Goal: Information Seeking & Learning: Learn about a topic

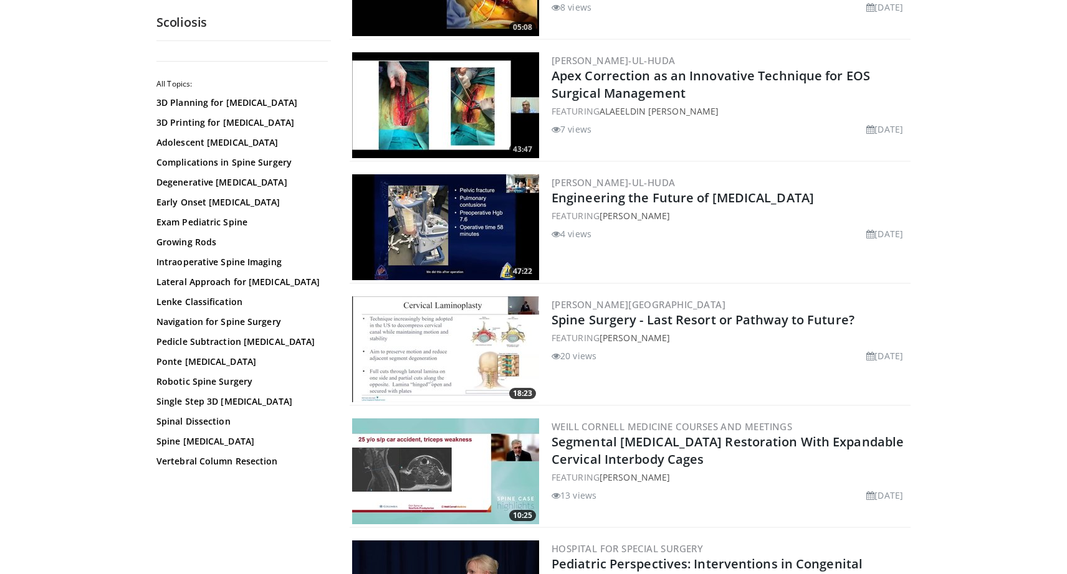
scroll to position [292, 0]
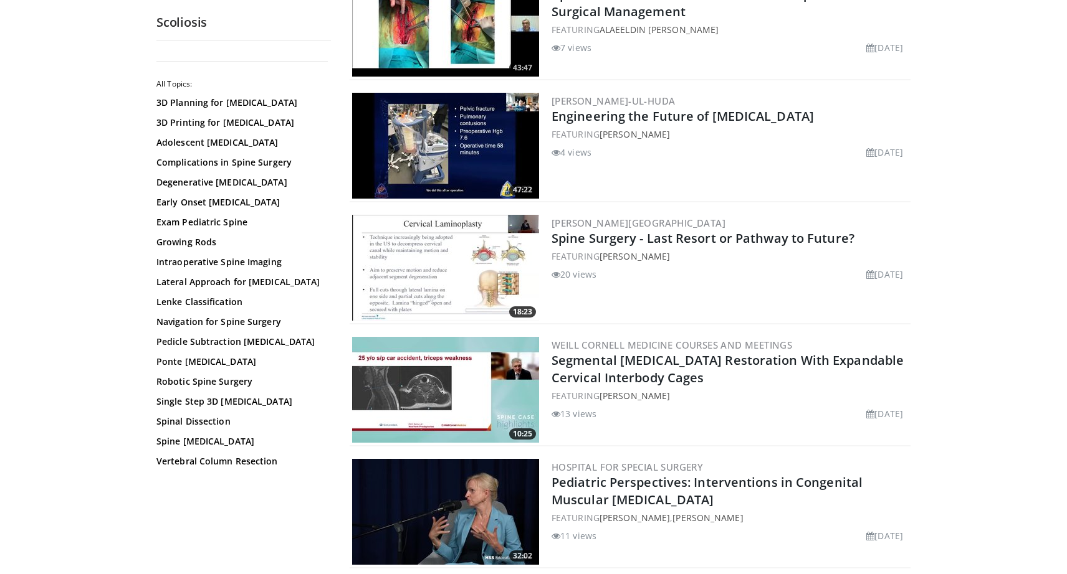
click at [472, 375] on img at bounding box center [445, 390] width 187 height 106
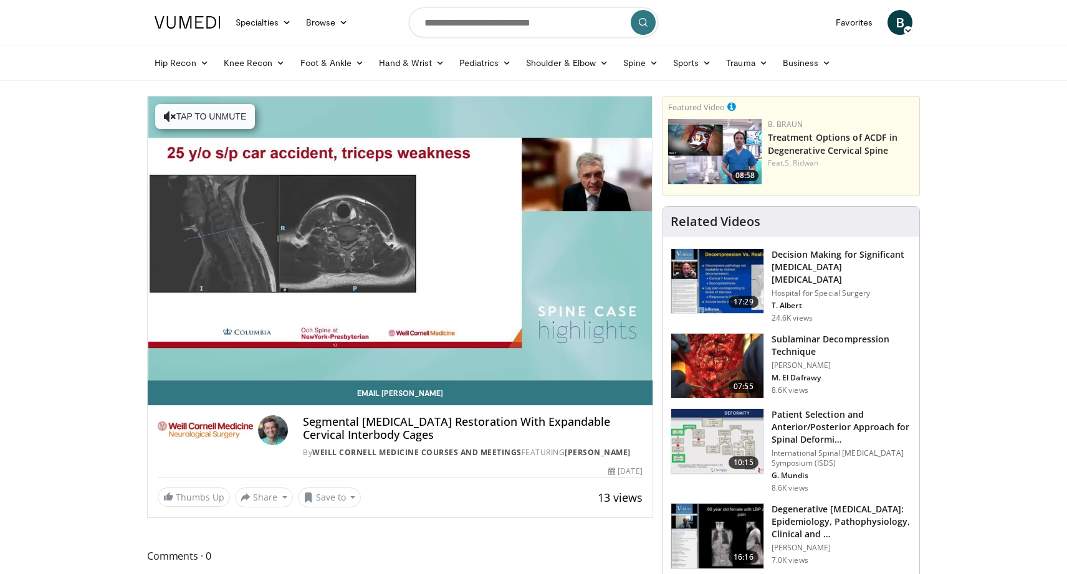
click at [707, 361] on img at bounding box center [717, 366] width 92 height 65
click at [718, 286] on img at bounding box center [717, 281] width 92 height 65
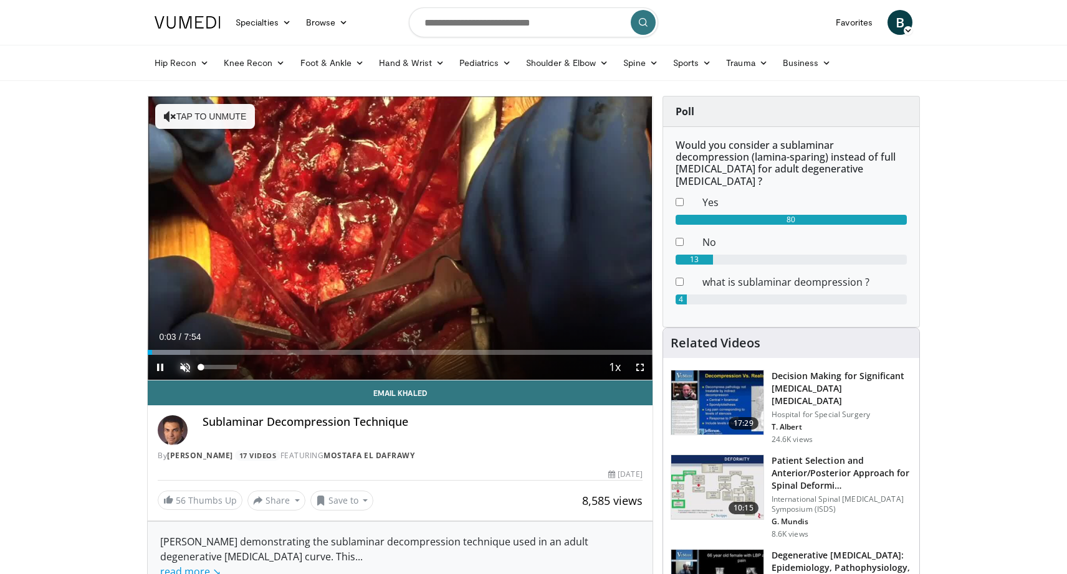
click at [186, 371] on span "Video Player" at bounding box center [185, 367] width 25 height 25
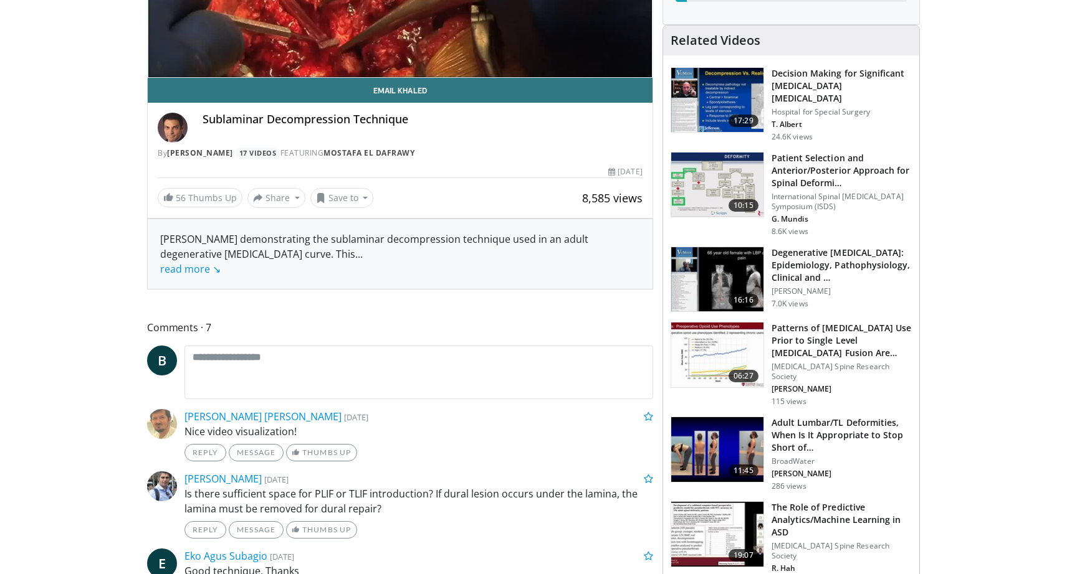
scroll to position [305, 0]
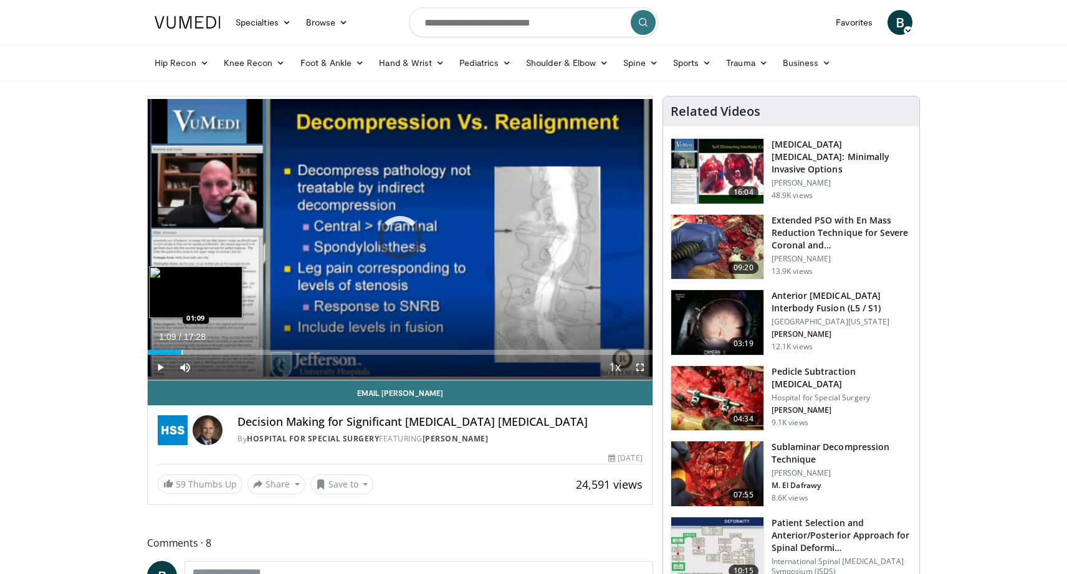
click at [181, 351] on div "Progress Bar" at bounding box center [181, 352] width 1 height 5
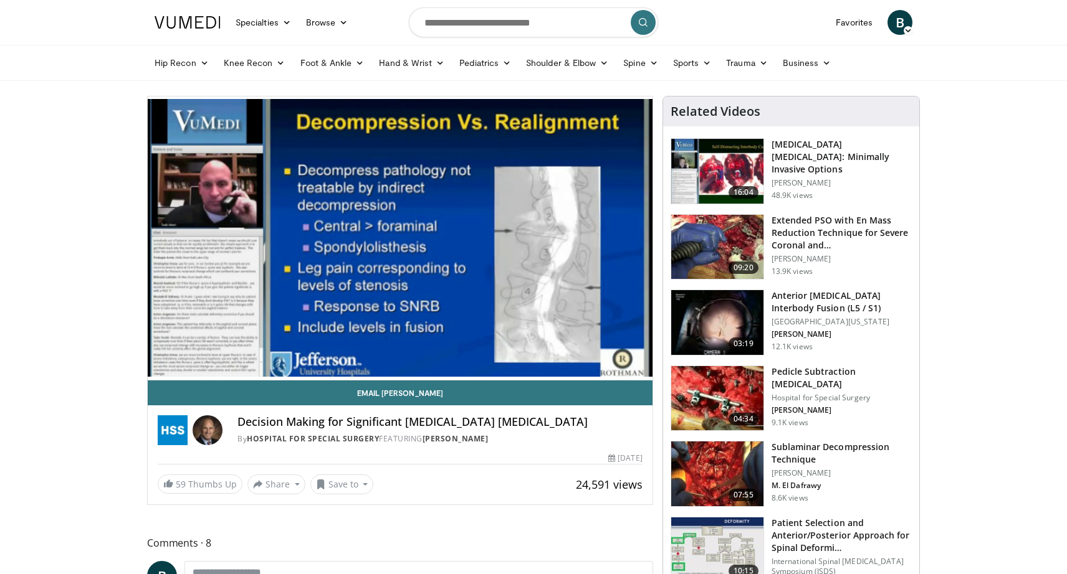
click at [228, 347] on div "10 seconds Tap to unmute" at bounding box center [400, 238] width 505 height 283
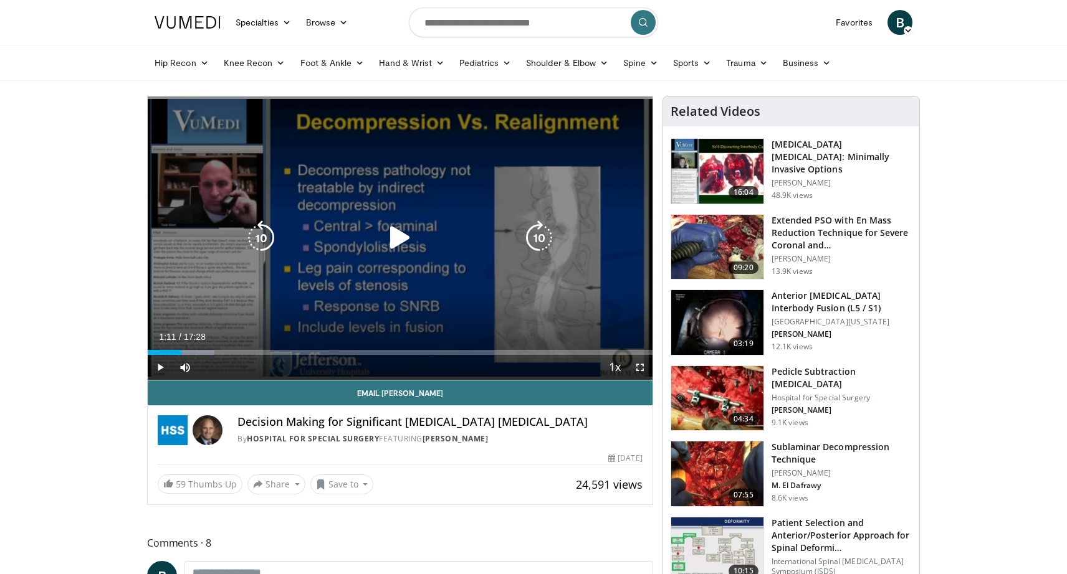
click at [231, 308] on div "10 seconds Tap to unmute" at bounding box center [400, 238] width 505 height 283
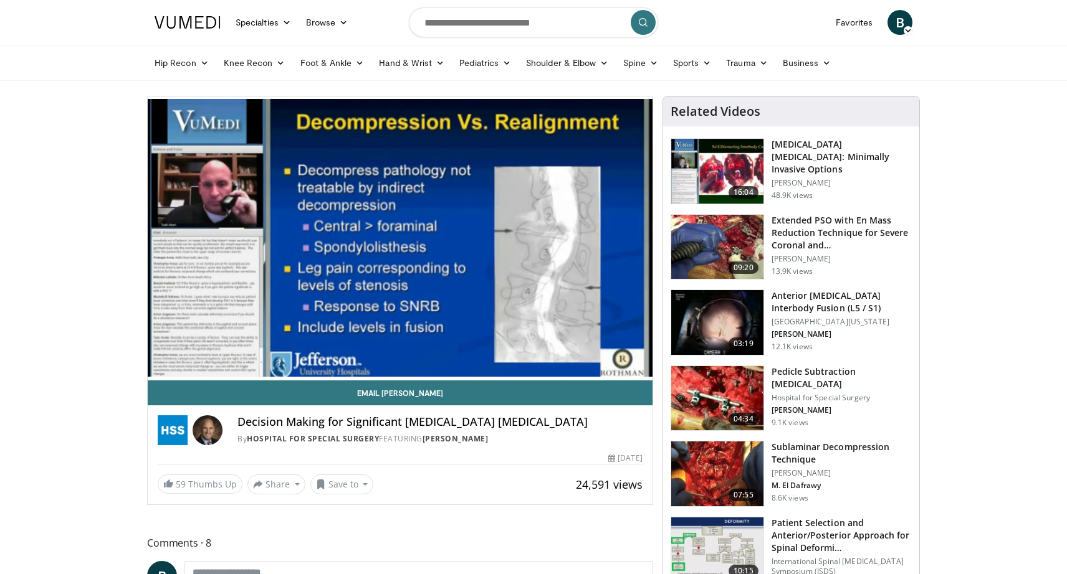
click at [731, 380] on img at bounding box center [717, 398] width 92 height 65
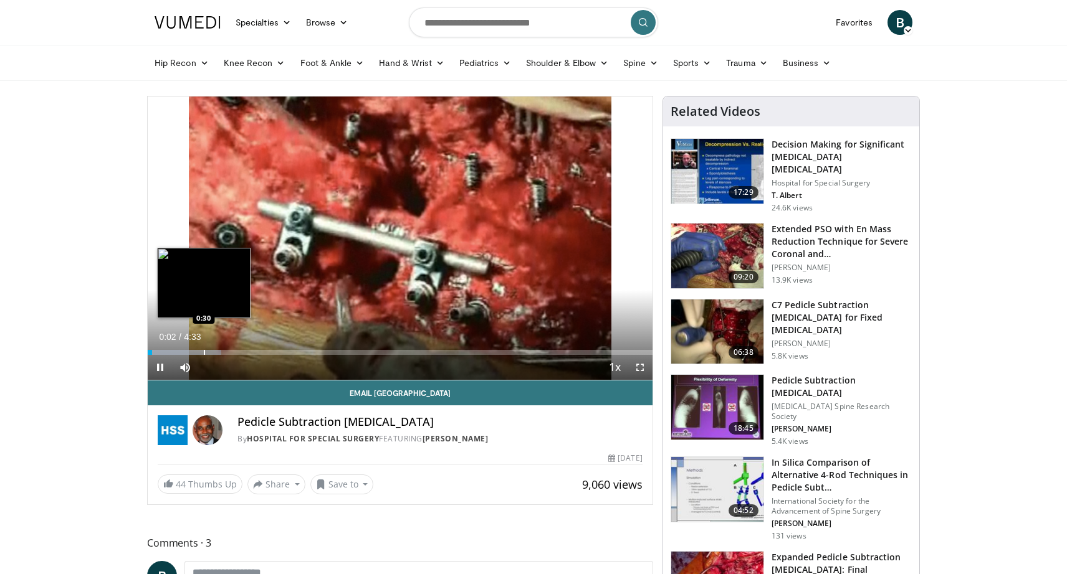
click at [203, 348] on div "Loaded : 14.59% 0:02 0:30" at bounding box center [400, 349] width 505 height 12
click at [181, 350] on div "Progress Bar" at bounding box center [181, 352] width 1 height 5
click at [166, 350] on div "Progress Bar" at bounding box center [166, 352] width 1 height 5
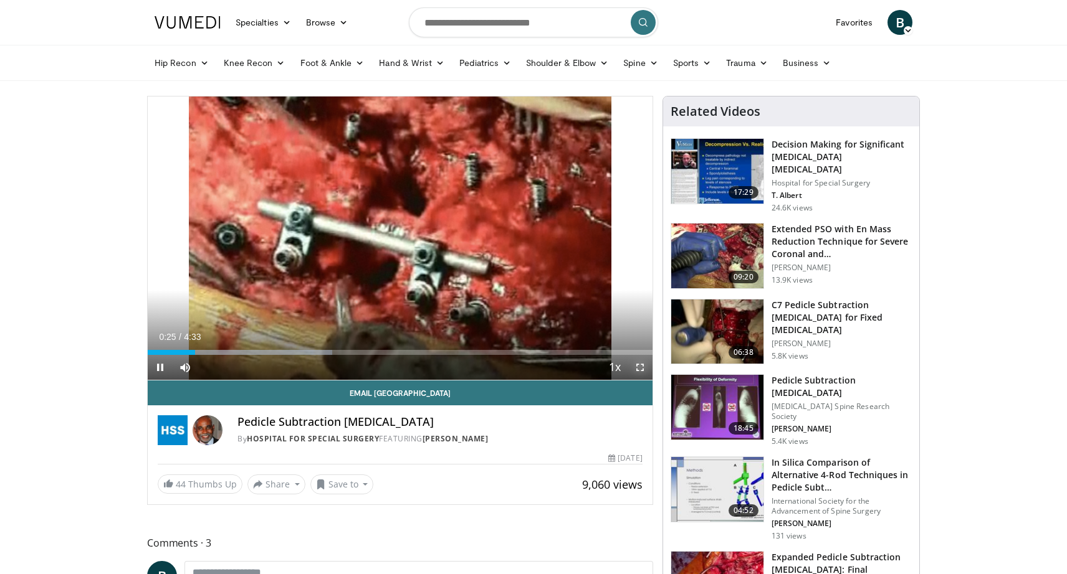
click at [644, 368] on span "Video Player" at bounding box center [639, 367] width 25 height 25
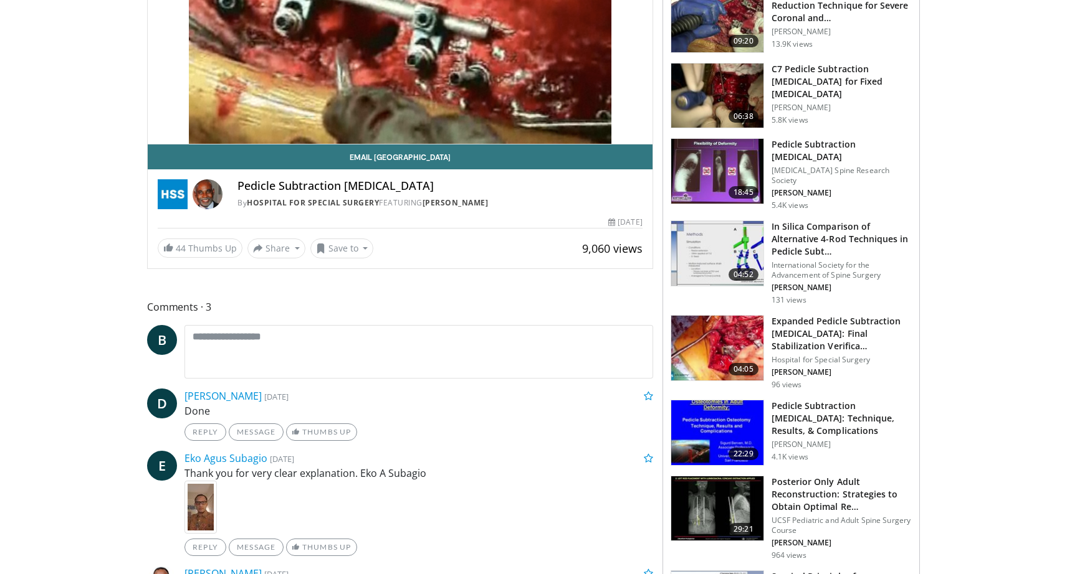
scroll to position [237, 0]
click at [707, 343] on img at bounding box center [717, 347] width 92 height 65
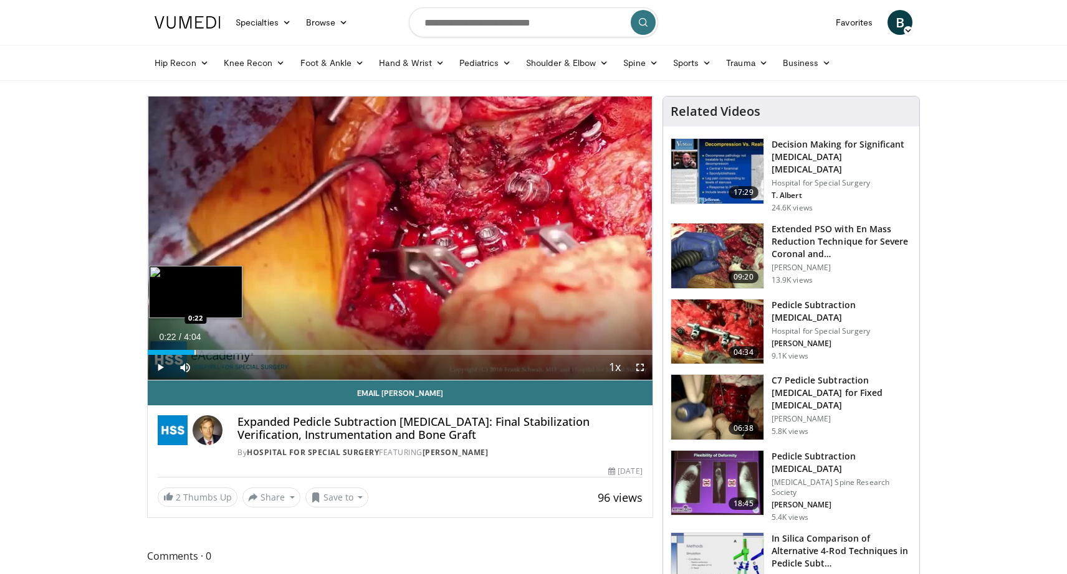
click at [194, 345] on div "Loaded : 20.42% 0:22 0:22" at bounding box center [400, 349] width 505 height 12
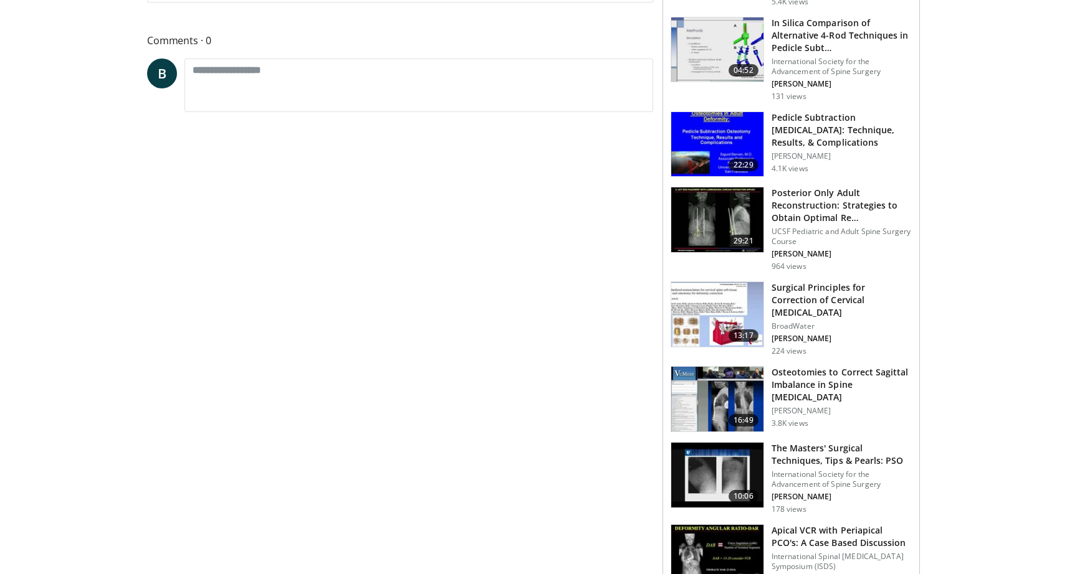
scroll to position [628, 0]
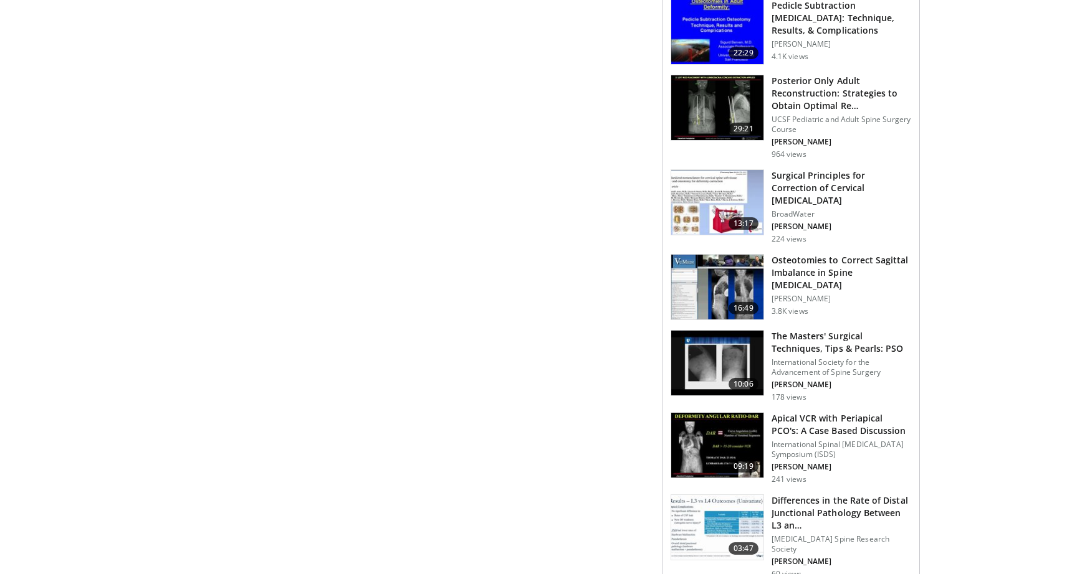
click at [702, 413] on img at bounding box center [717, 445] width 92 height 65
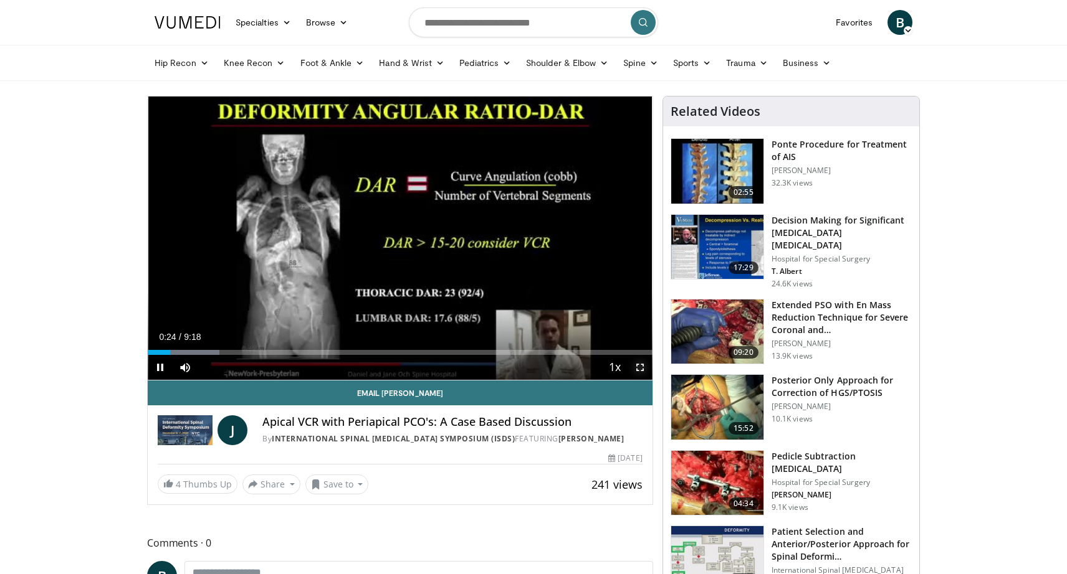
click at [642, 369] on span "Video Player" at bounding box center [639, 367] width 25 height 25
click at [353, 350] on div "Loaded : 46.21% 3:18 3:48" at bounding box center [400, 352] width 505 height 5
click at [369, 353] on div "Progress Bar" at bounding box center [369, 352] width 1 height 5
click at [160, 369] on span "Video Player" at bounding box center [160, 367] width 25 height 25
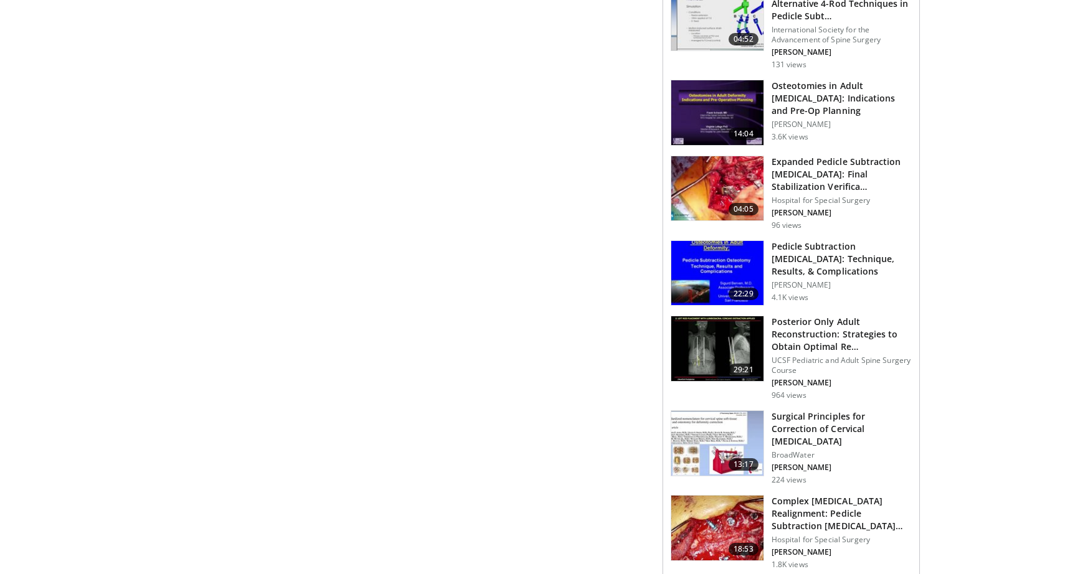
scroll to position [1321, 0]
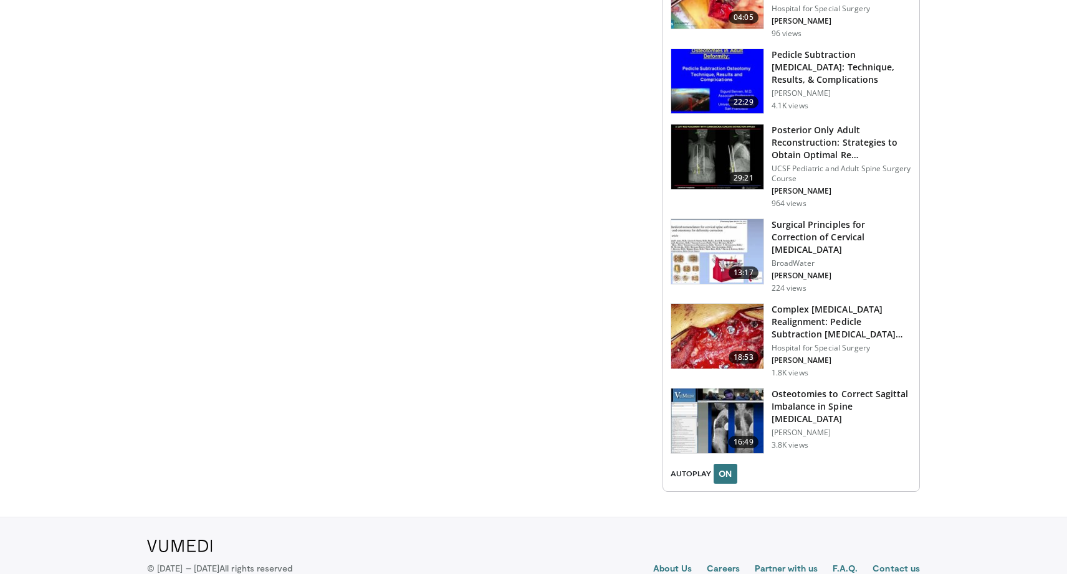
click at [710, 304] on img at bounding box center [717, 336] width 92 height 65
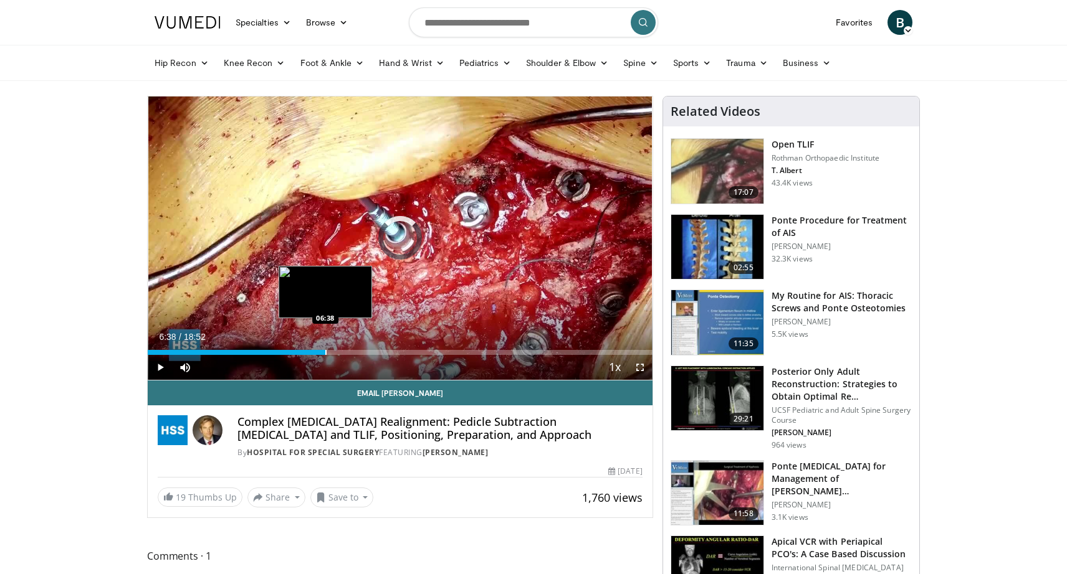
click at [325, 354] on div "Progress Bar" at bounding box center [325, 352] width 1 height 5
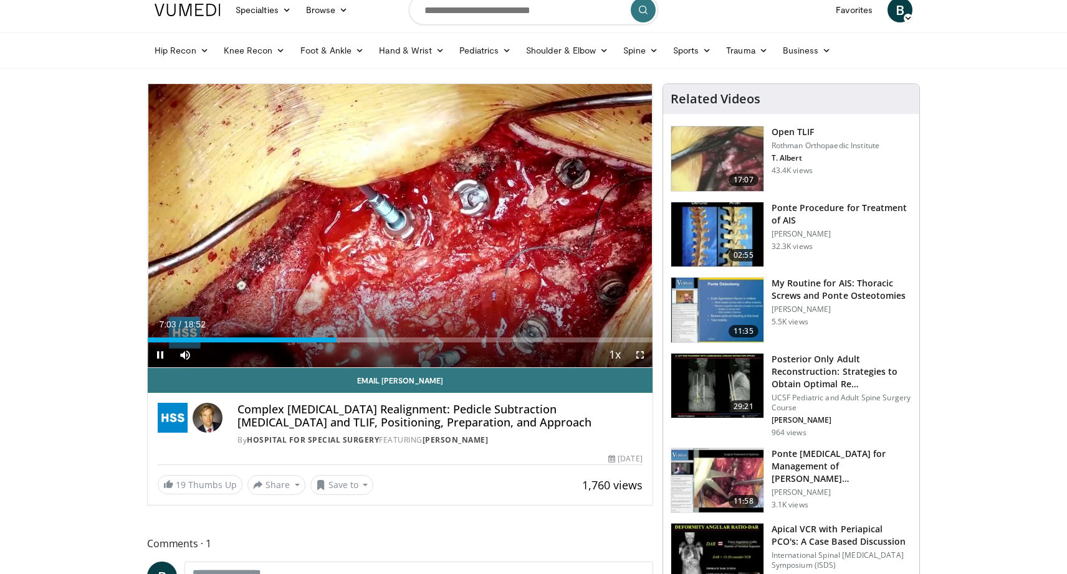
scroll to position [18, 0]
